Goal: Task Accomplishment & Management: Use online tool/utility

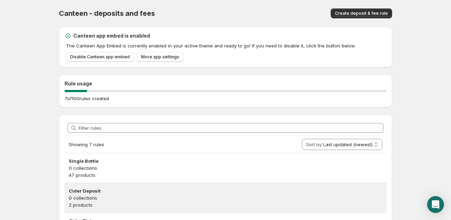
scroll to position [70, 0]
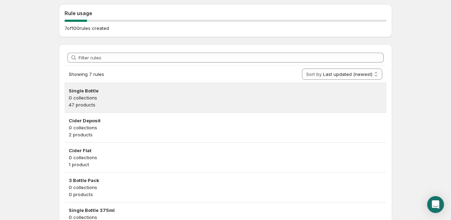
click at [91, 83] on div "Single Bottle 0 collections 47 products" at bounding box center [226, 97] width 322 height 29
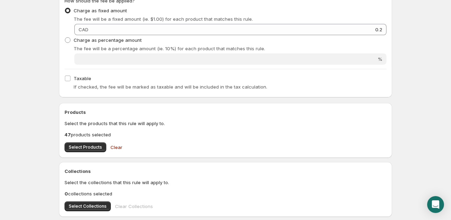
scroll to position [140, 0]
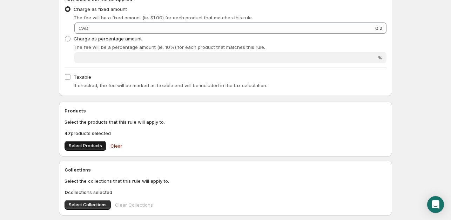
click at [84, 145] on span "Select Products" at bounding box center [85, 146] width 33 height 6
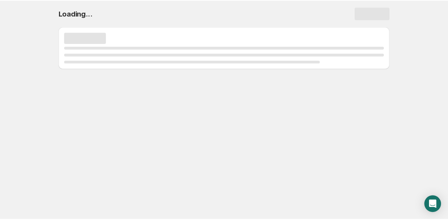
scroll to position [0, 0]
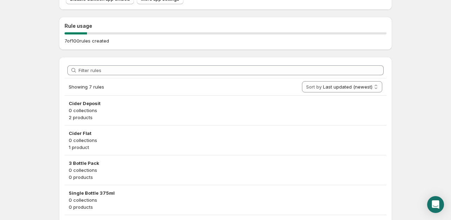
scroll to position [140, 0]
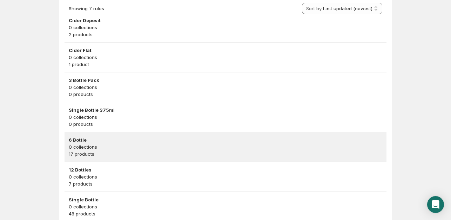
click at [112, 148] on p "0 collections" at bounding box center [226, 146] width 314 height 7
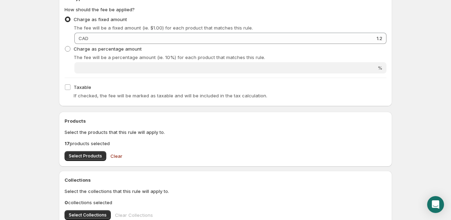
scroll to position [140, 0]
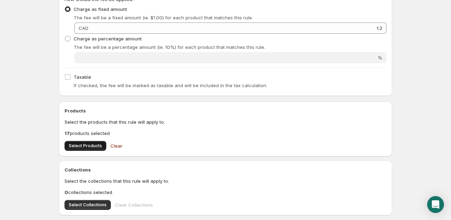
click at [86, 145] on span "Select Products" at bounding box center [85, 146] width 33 height 6
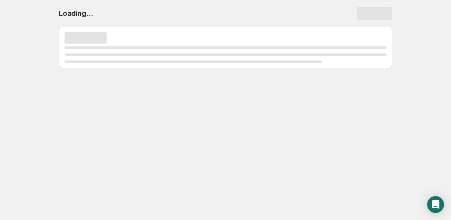
scroll to position [0, 0]
